Goal: Find specific page/section: Find specific page/section

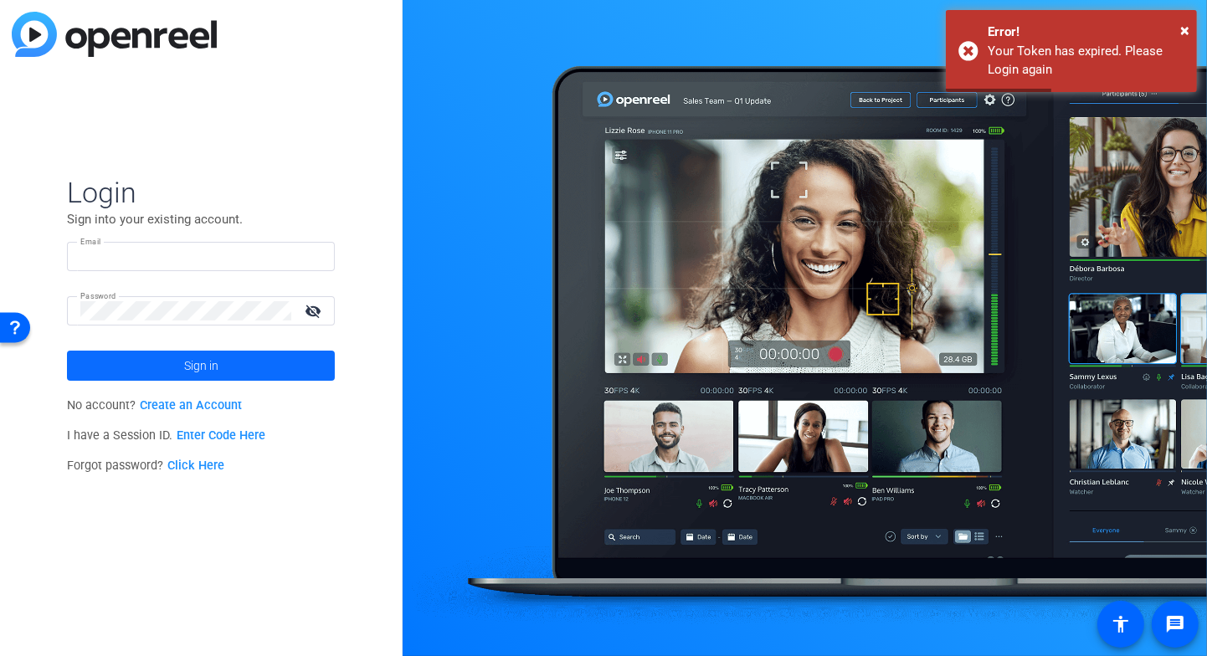
type input "[EMAIL_ADDRESS][PERSON_NAME][DOMAIN_NAME]"
click at [255, 372] on span at bounding box center [201, 366] width 268 height 40
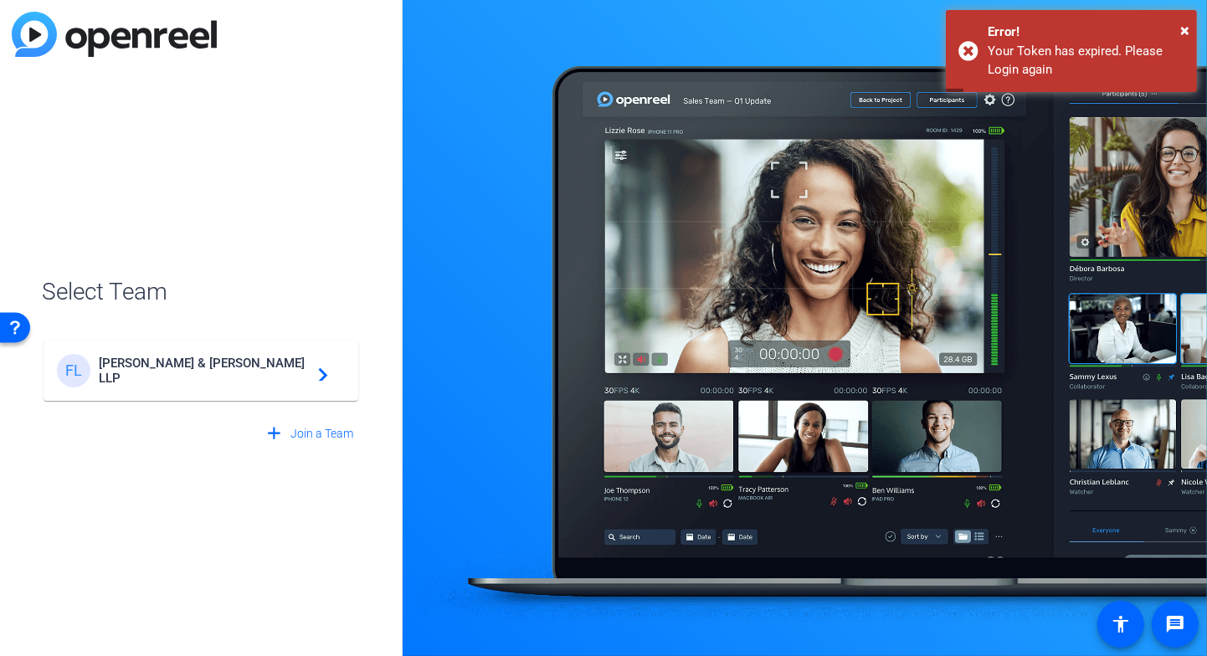
click at [255, 372] on span "[PERSON_NAME] & [PERSON_NAME] LLP" at bounding box center [203, 371] width 209 height 30
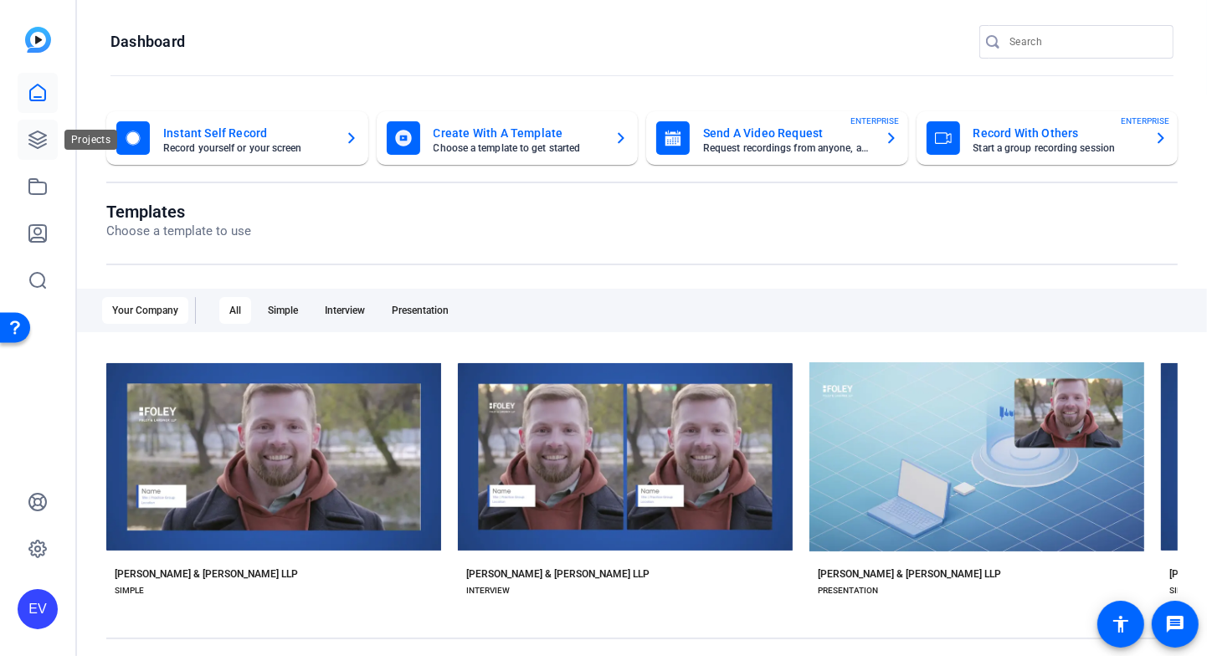
click at [47, 151] on link at bounding box center [38, 140] width 40 height 40
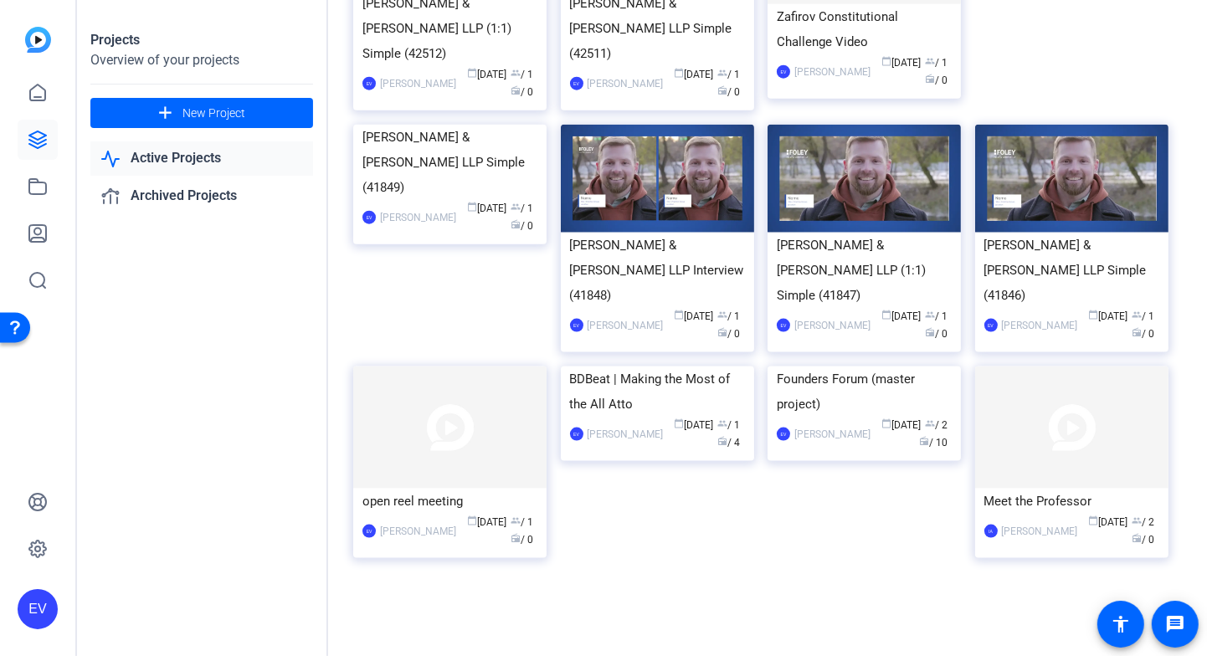
scroll to position [2235, 0]
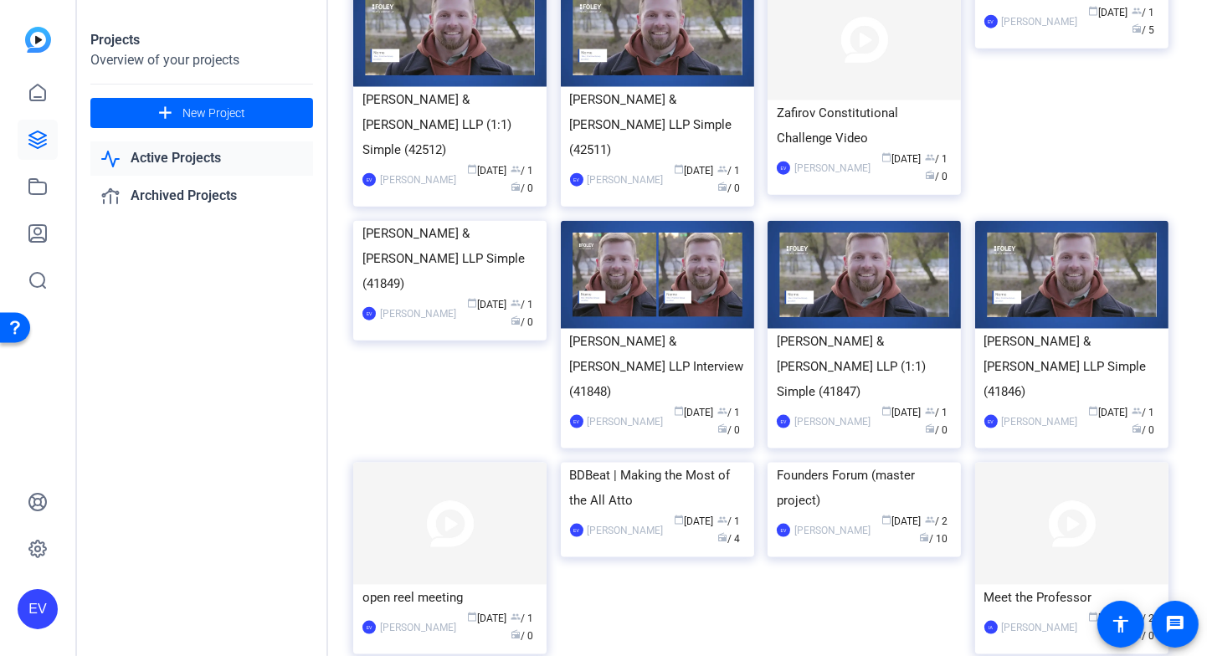
scroll to position [1659, 0]
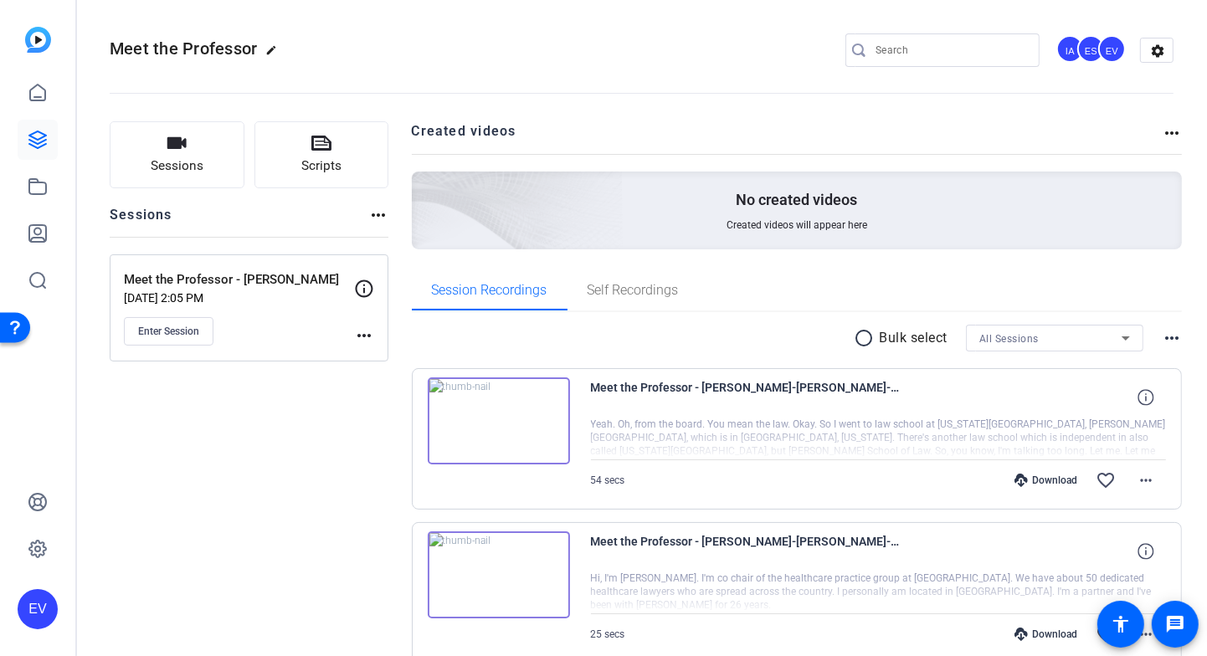
click at [511, 428] on img at bounding box center [499, 421] width 142 height 87
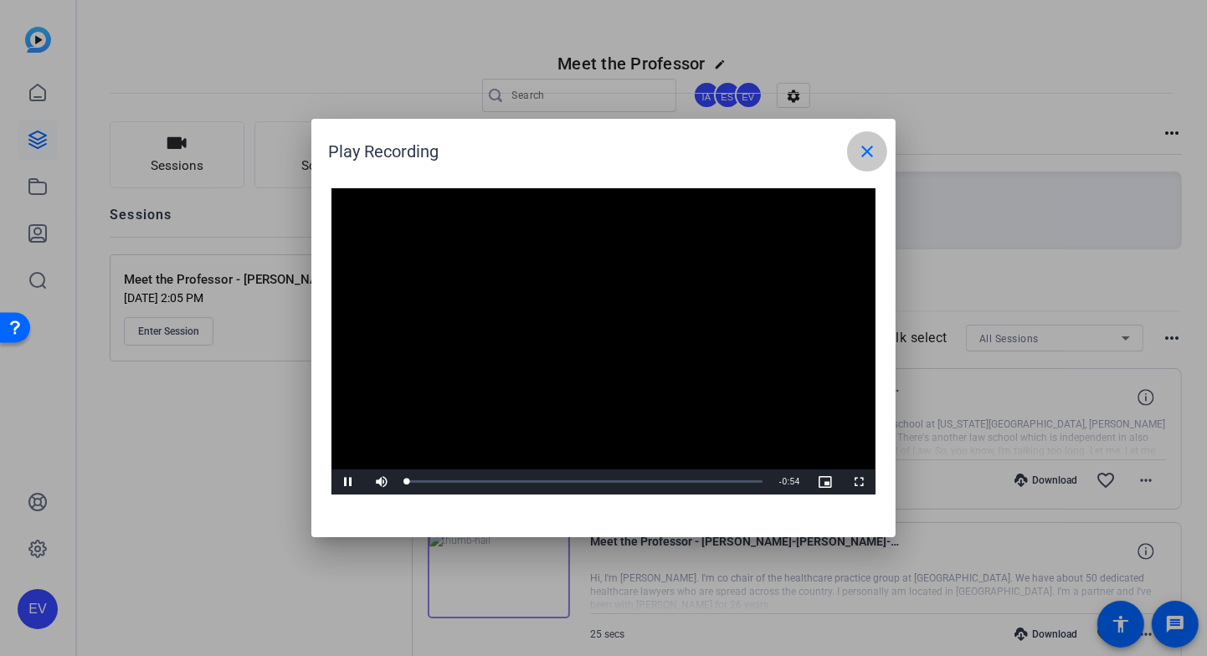
click at [863, 148] on mat-icon "close" at bounding box center [867, 151] width 20 height 20
